Goal: Information Seeking & Learning: Learn about a topic

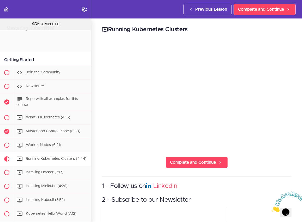
scroll to position [114, 0]
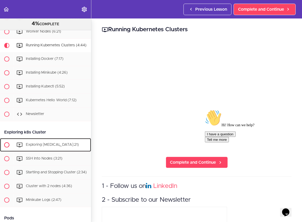
click at [33, 144] on span "Exploring [MEDICAL_DATA]:21)" at bounding box center [52, 145] width 53 height 4
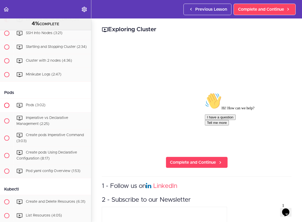
scroll to position [248, 0]
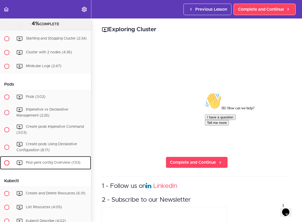
click at [52, 163] on span "Pod yaml config Overview (1:53)" at bounding box center [53, 163] width 54 height 4
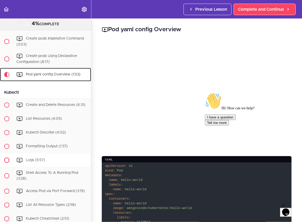
scroll to position [333, 0]
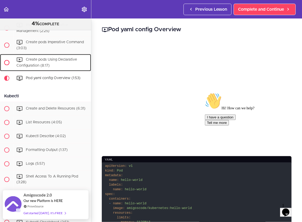
click at [45, 63] on div "Create pods Using Declarative Configuration (8:17)" at bounding box center [52, 62] width 77 height 17
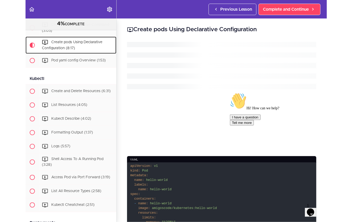
scroll to position [350, 0]
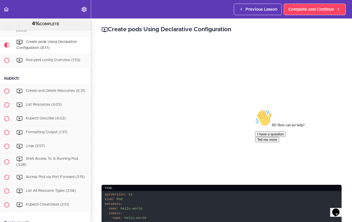
click at [255, 110] on icon "Chat attention grabber" at bounding box center [255, 110] width 0 height 0
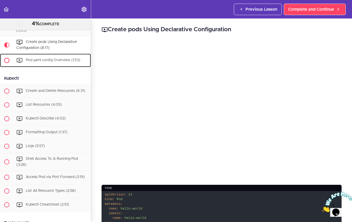
click at [45, 60] on span "Pod yaml config Overview (1:53)" at bounding box center [53, 60] width 54 height 4
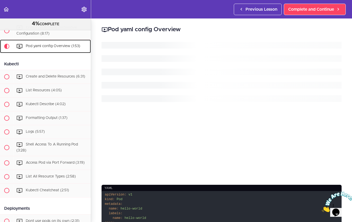
scroll to position [368, 0]
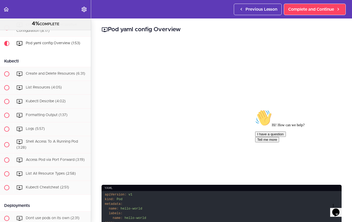
click at [255, 110] on icon "Chat attention grabber" at bounding box center [255, 110] width 0 height 0
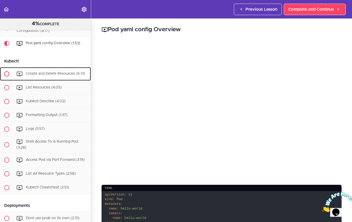
click at [40, 74] on span "Create and Delete Resources (6:31)" at bounding box center [55, 74] width 59 height 4
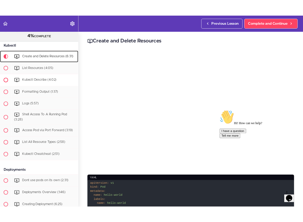
scroll to position [398, 0]
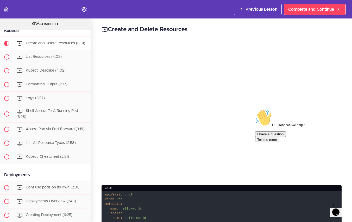
click at [255, 110] on icon "Chat attention grabber" at bounding box center [255, 110] width 0 height 0
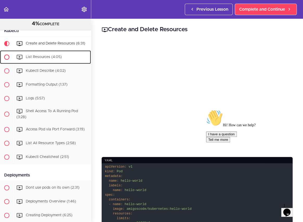
click at [41, 57] on span "List Resources (4:05)" at bounding box center [44, 57] width 36 height 4
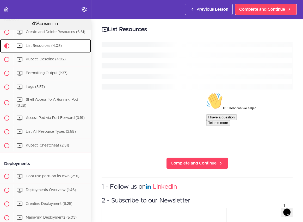
scroll to position [412, 0]
